Goal: Information Seeking & Learning: Learn about a topic

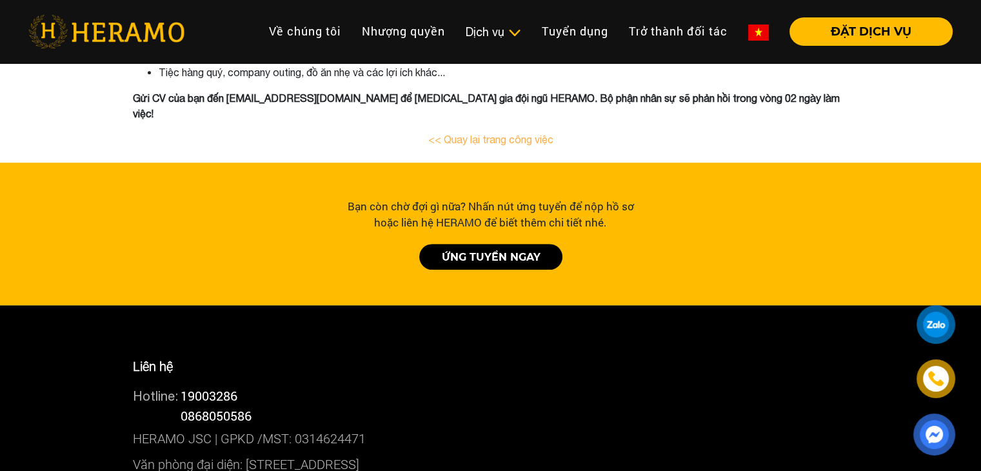
scroll to position [1012, 0]
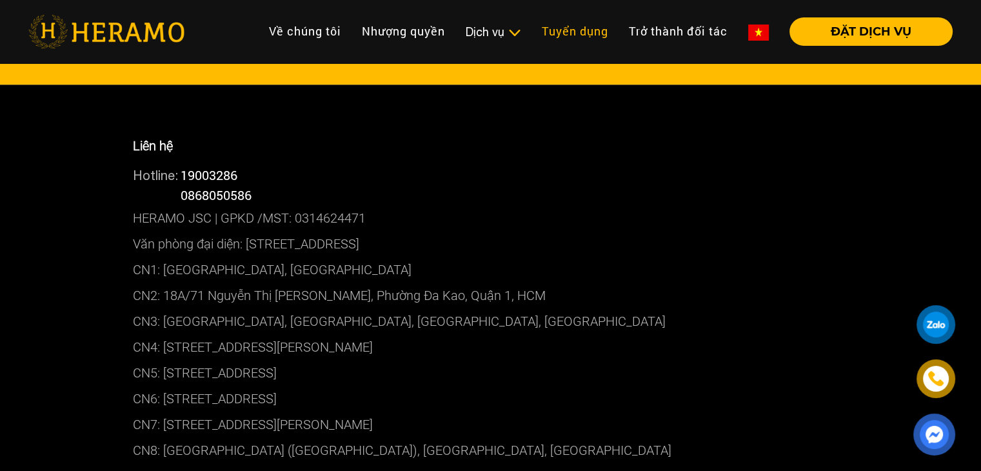
click at [557, 28] on link "Tuyển dụng" at bounding box center [574, 31] width 87 height 28
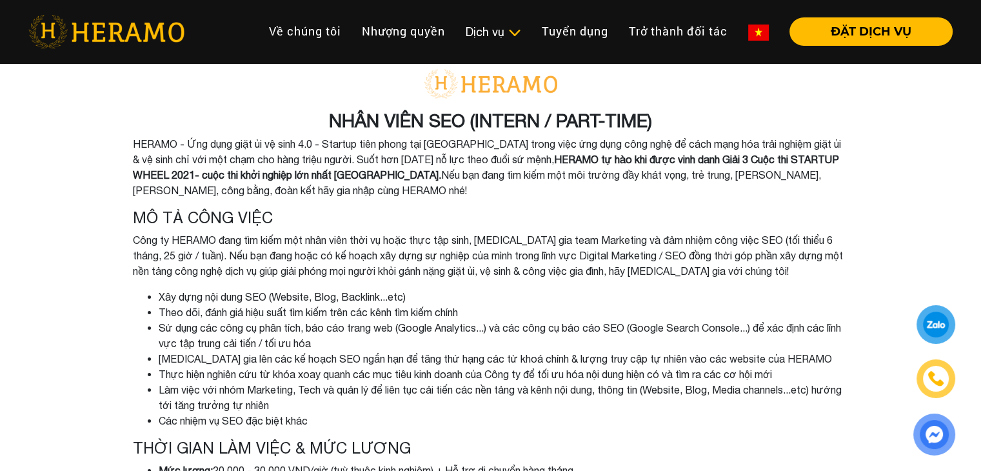
scroll to position [1012, 0]
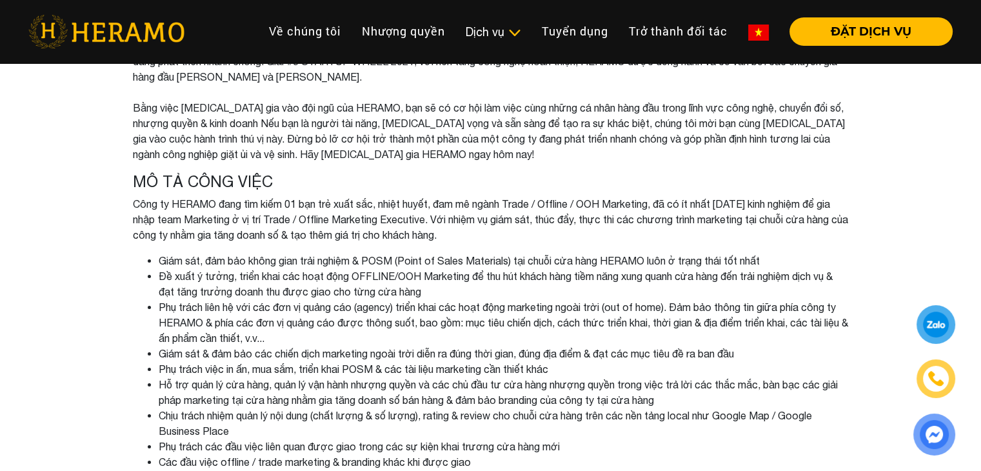
scroll to position [129, 0]
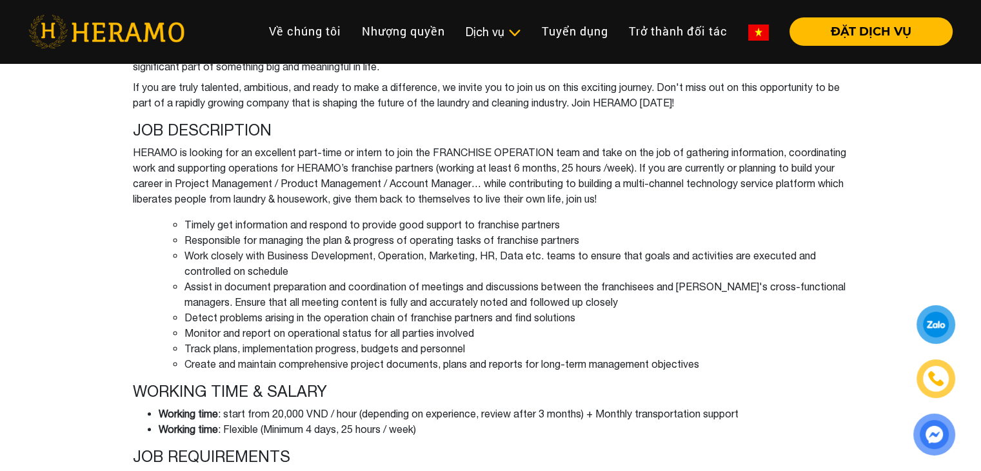
scroll to position [172, 0]
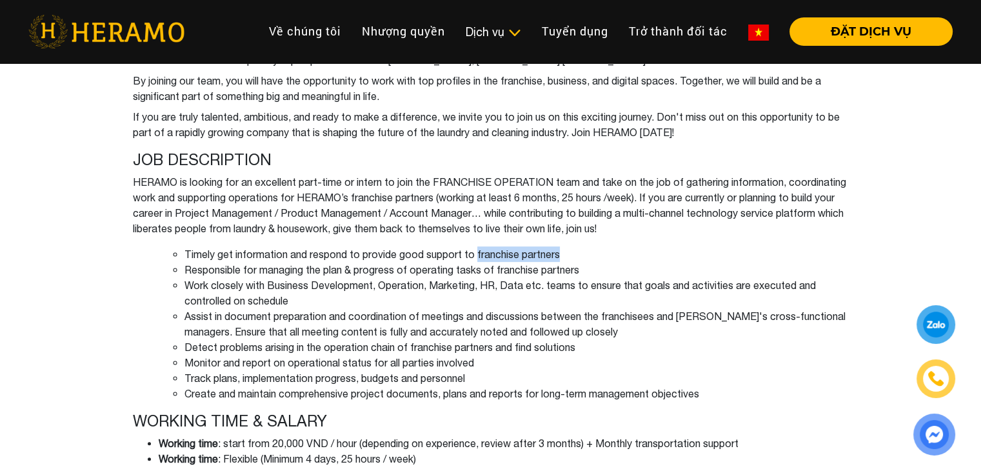
drag, startPoint x: 575, startPoint y: 252, endPoint x: 477, endPoint y: 246, distance: 98.8
click at [477, 246] on li "Timely get information and respond to provide good support to franchise partners" at bounding box center [516, 253] width 664 height 15
copy li "franchise partners"
click at [747, 213] on p "HERAMO is looking for an excellent part-time or intern to join the FRANCHISE OP…" at bounding box center [491, 205] width 716 height 62
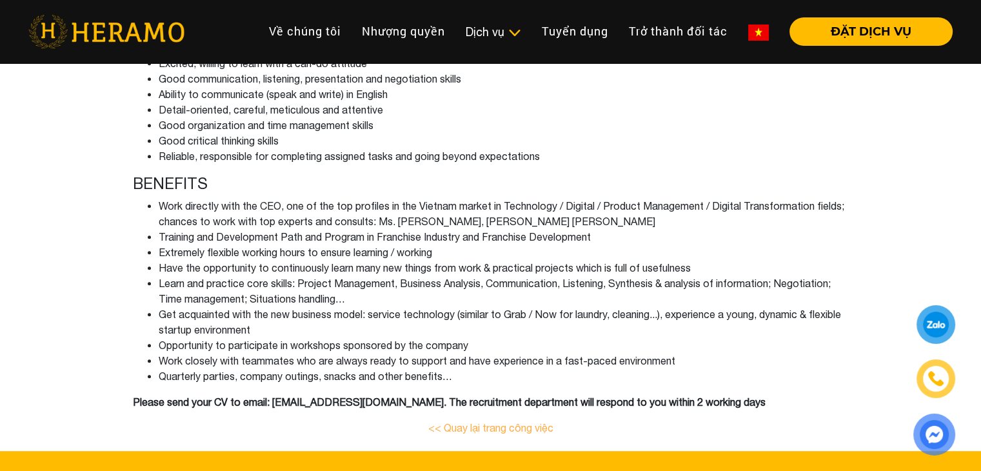
scroll to position [645, 0]
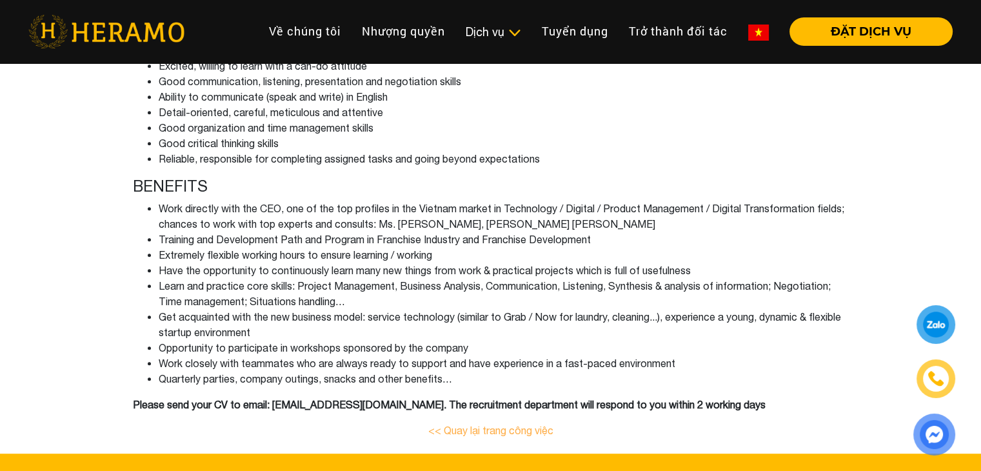
click at [195, 317] on li "Get acquainted with the new business model: service technology (similar to Grab…" at bounding box center [504, 324] width 690 height 31
copy li "acquainted"
click at [622, 177] on h4 "BENEFITS" at bounding box center [491, 186] width 716 height 19
click at [634, 290] on li "Learn and practice core skills: Project Management, Business Analysis, Communic…" at bounding box center [504, 293] width 690 height 31
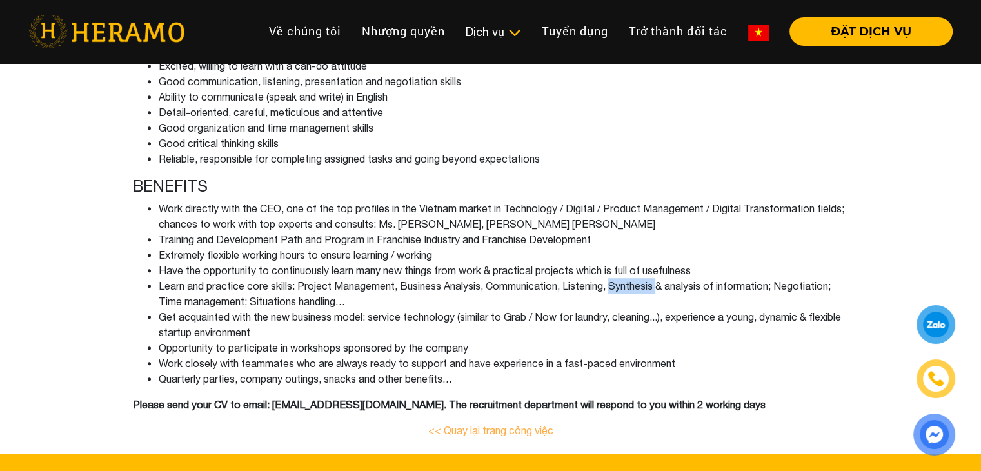
click at [634, 290] on li "Learn and practice core skills: Project Management, Business Analysis, Communic…" at bounding box center [504, 293] width 690 height 31
copy li "Synthesis"
click at [709, 216] on li "Work directly with the CEO, one of the top profiles in the Vietnam market in Te…" at bounding box center [504, 216] width 690 height 31
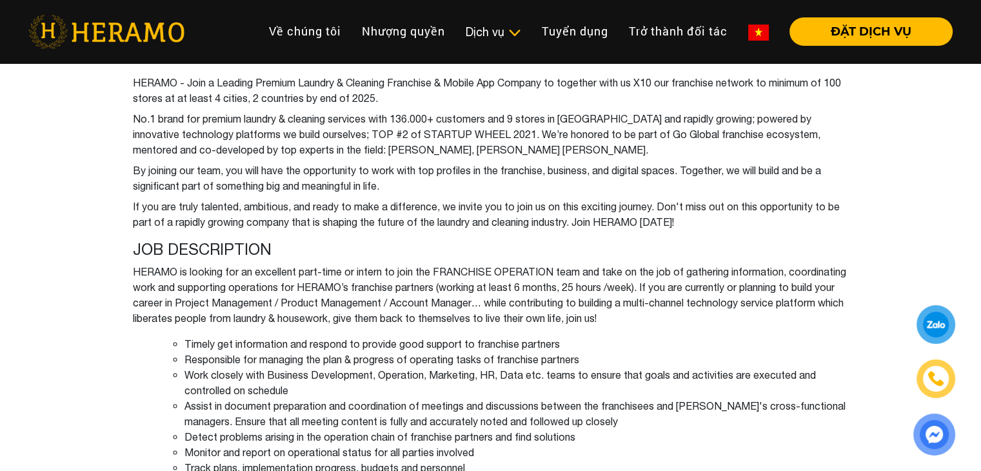
scroll to position [129, 0]
